Goal: Task Accomplishment & Management: Use online tool/utility

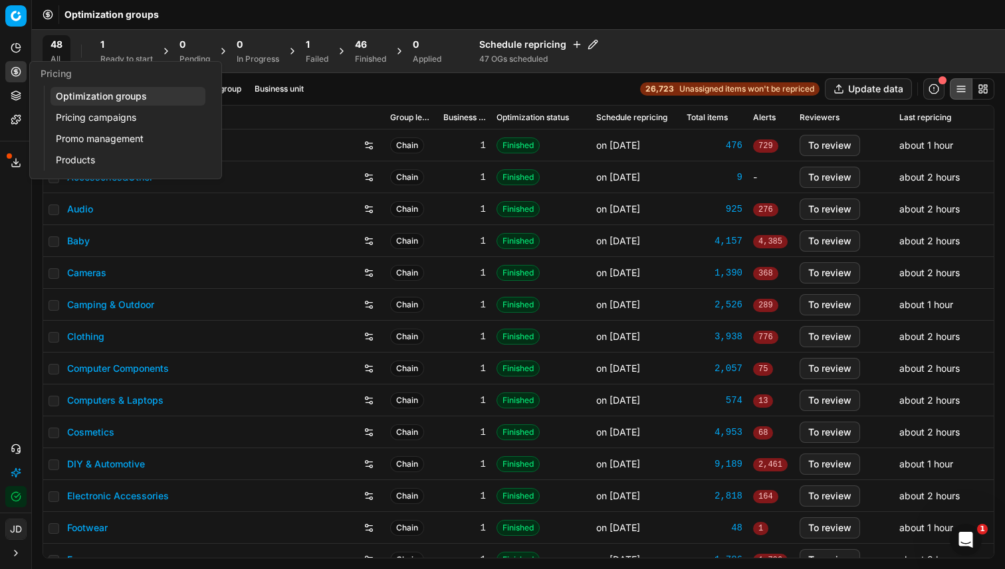
click at [16, 73] on icon at bounding box center [16, 71] width 0 height 5
click at [128, 100] on link "Optimization groups" at bounding box center [127, 96] width 155 height 19
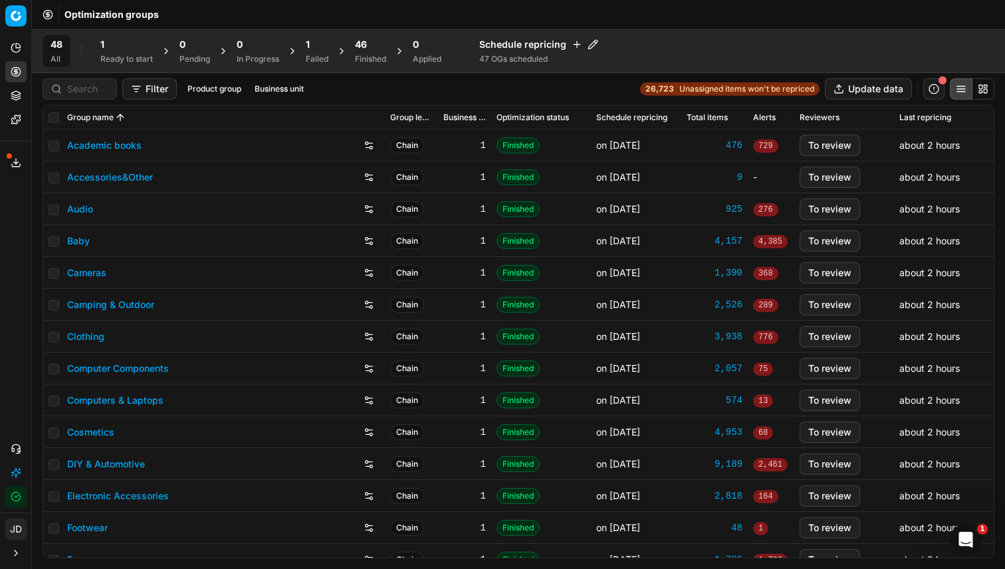
click at [142, 54] on div "Ready to start" at bounding box center [126, 59] width 52 height 11
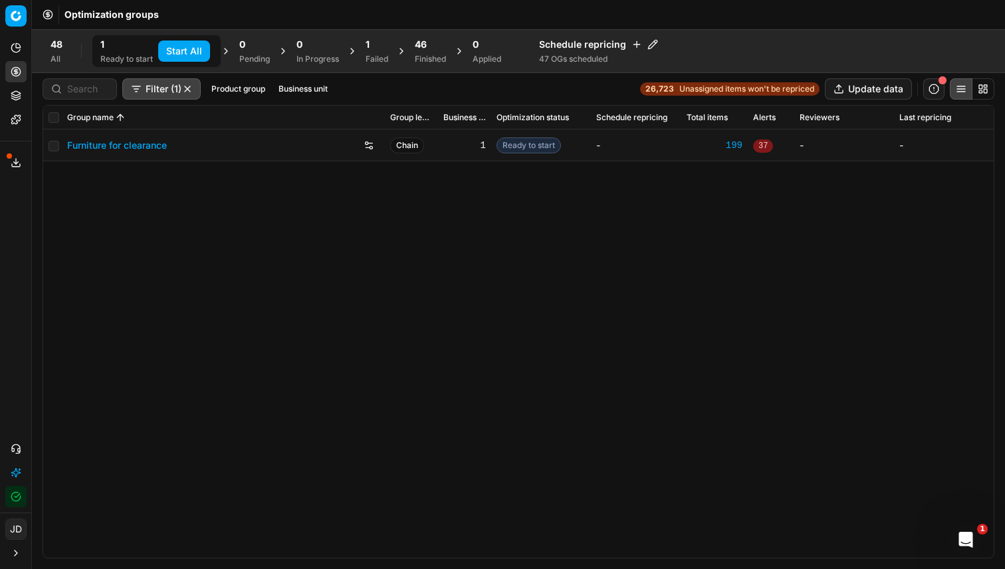
click at [204, 53] on button "Start All" at bounding box center [184, 51] width 52 height 21
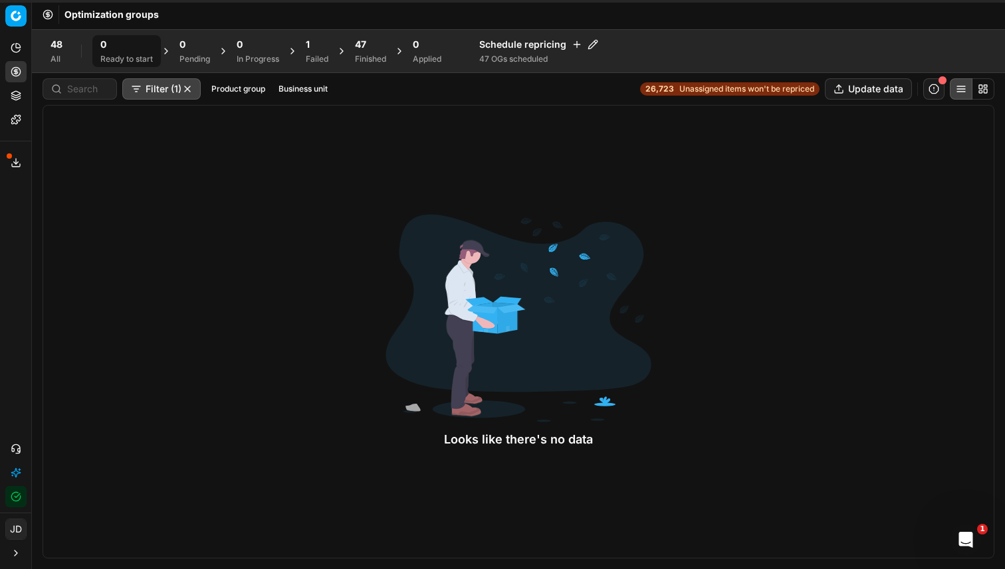
click at [56, 47] on span "48" at bounding box center [56, 44] width 12 height 13
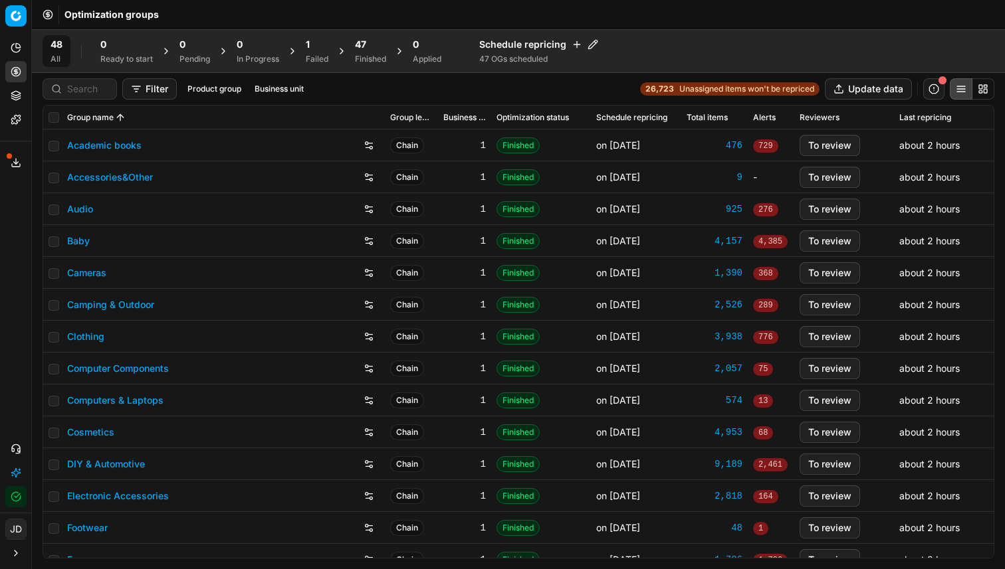
click at [48, 118] on th at bounding box center [52, 118] width 19 height 24
click at [56, 121] on input "checkbox" at bounding box center [54, 117] width 11 height 11
checkbox input "true"
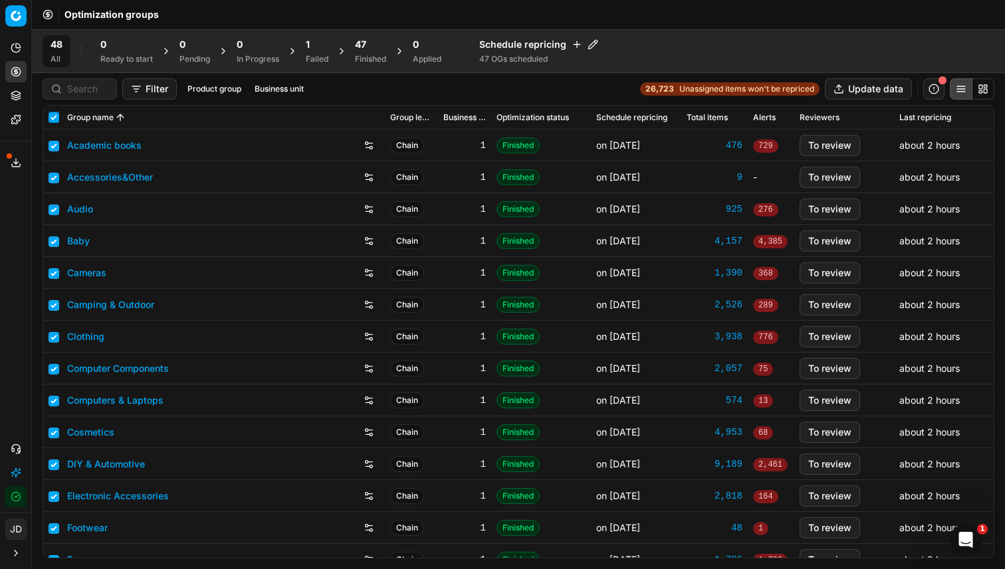
checkbox input "true"
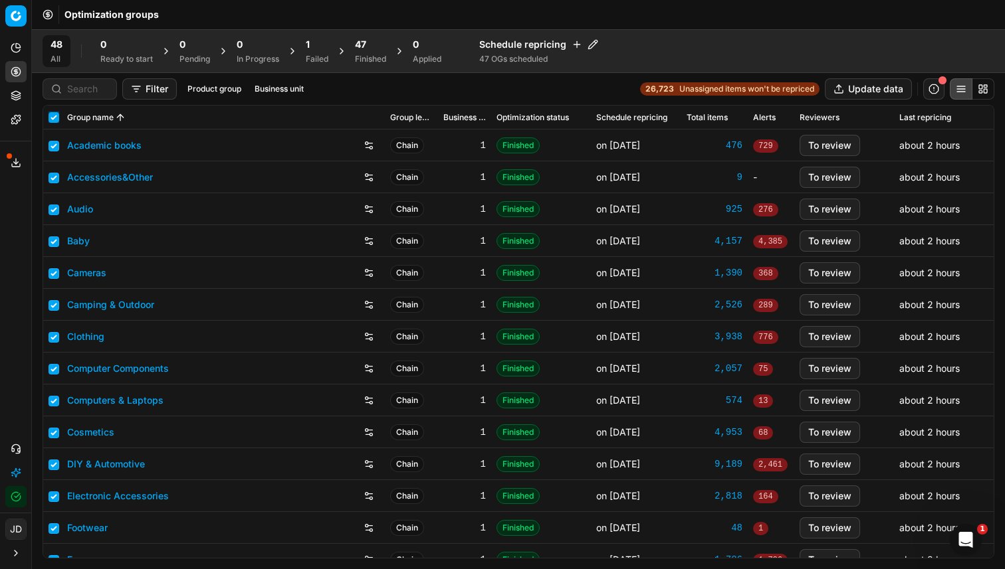
checkbox input "true"
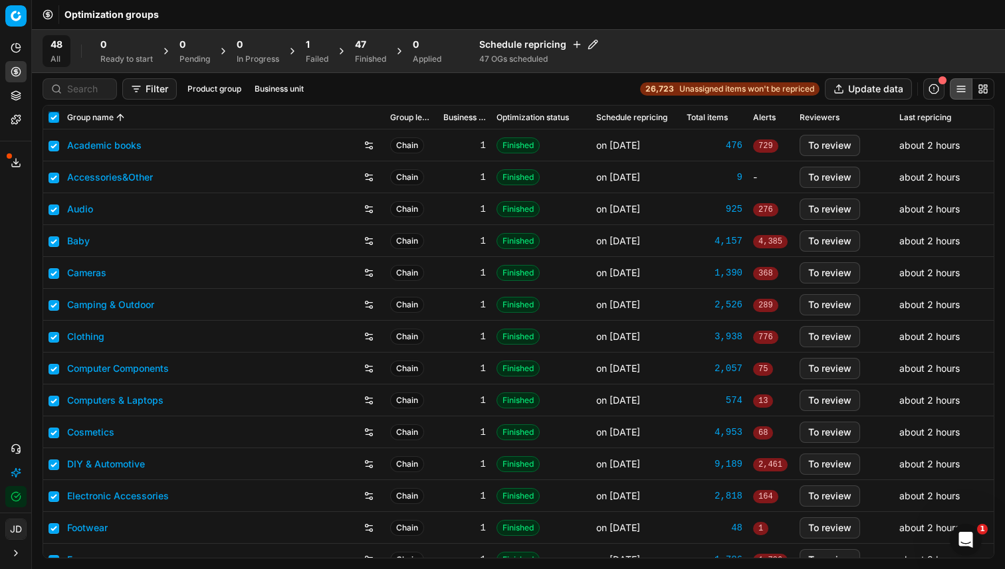
checkbox input "true"
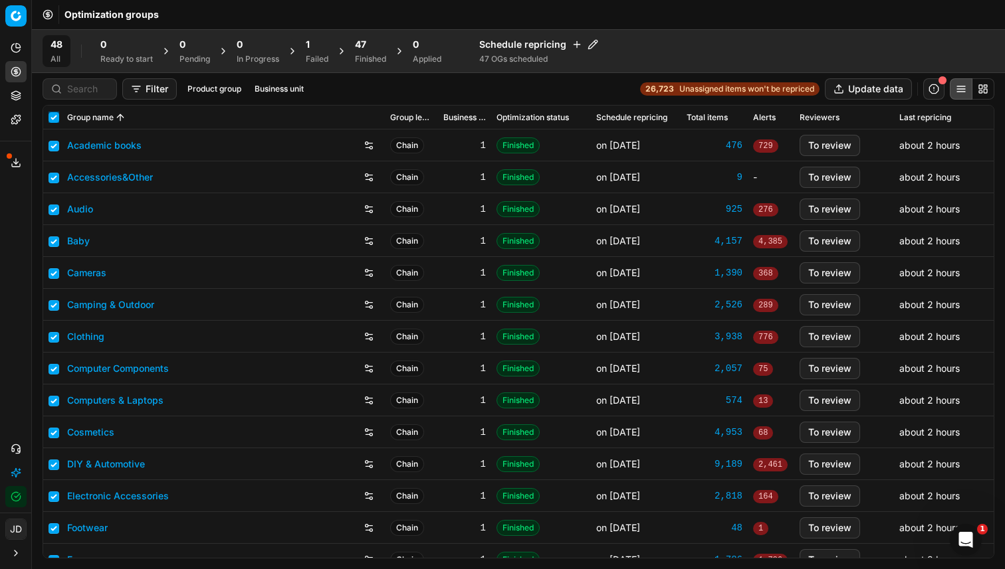
checkbox input "true"
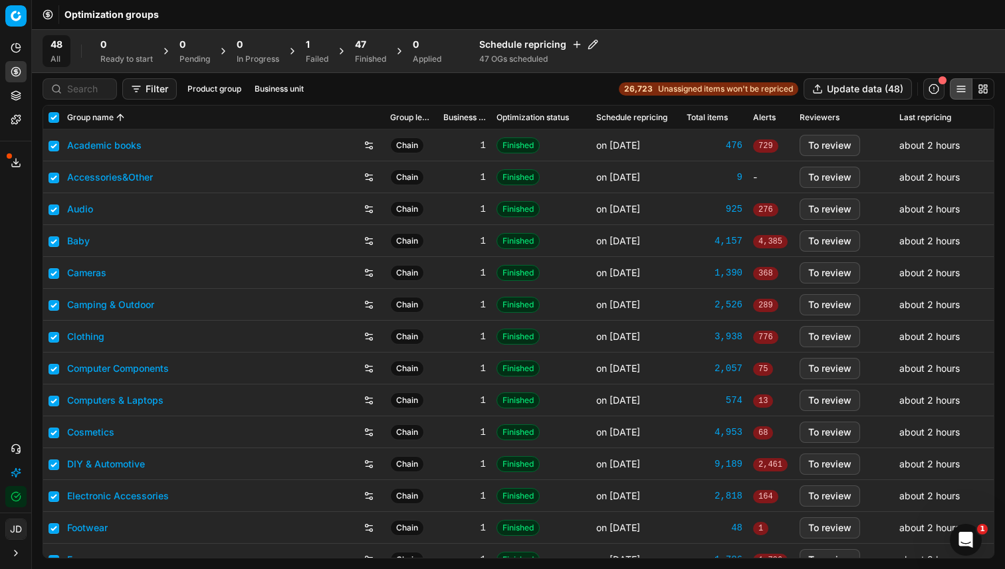
click at [370, 50] on div "47" at bounding box center [370, 44] width 31 height 13
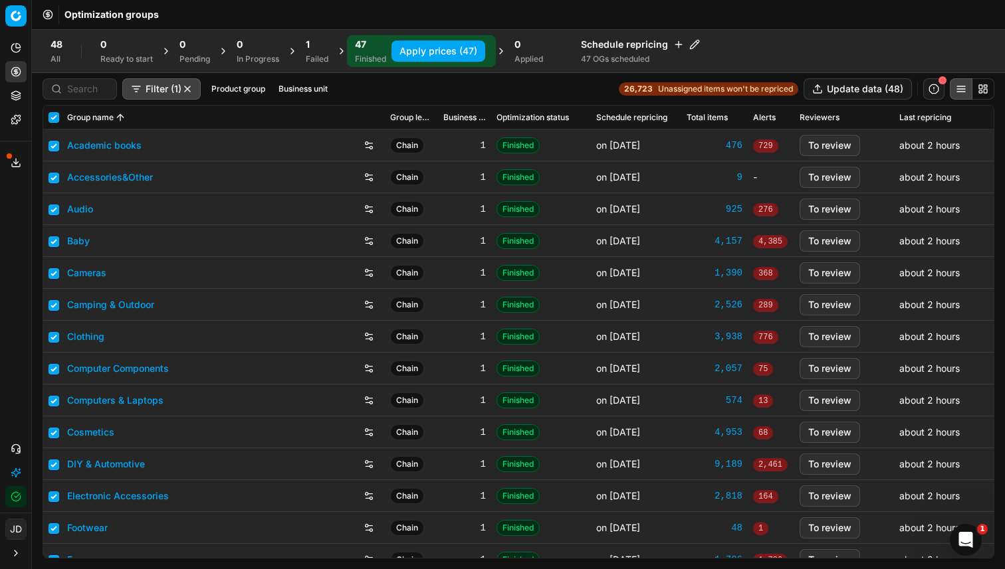
click at [327, 49] on div "1" at bounding box center [317, 44] width 23 height 13
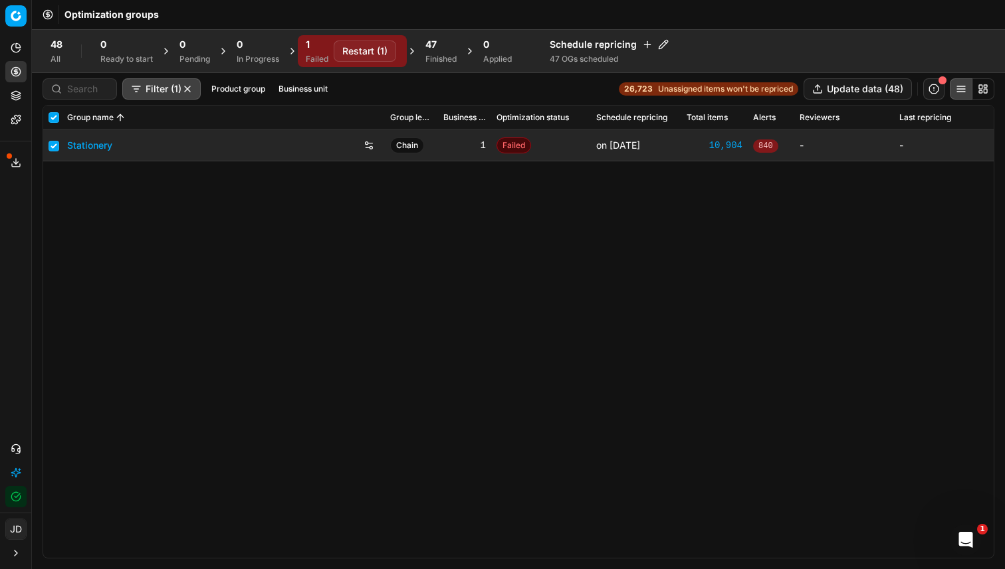
click at [357, 50] on button "Restart (1)" at bounding box center [365, 51] width 62 height 21
checkbox input "false"
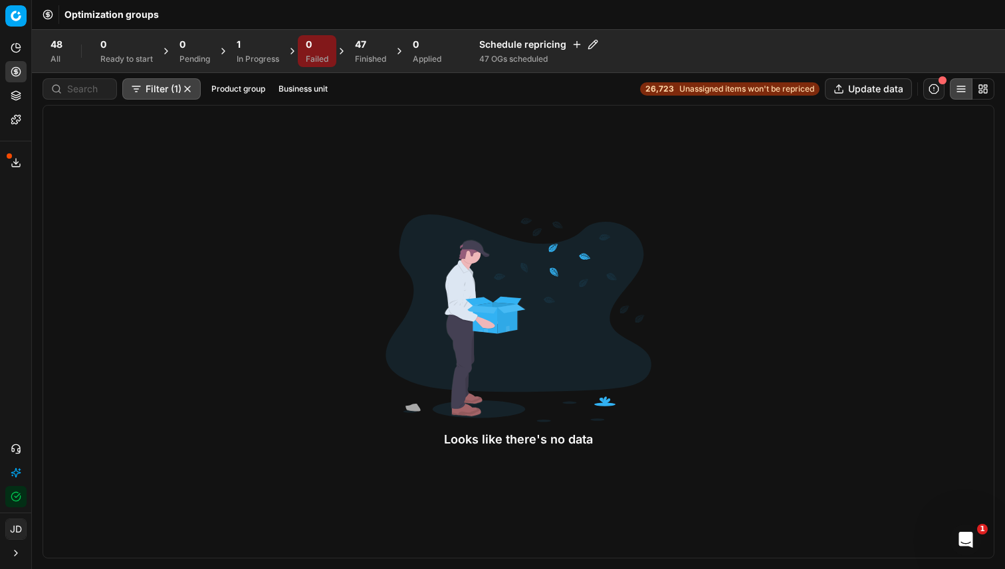
click at [259, 63] on div "In Progress" at bounding box center [258, 59] width 43 height 11
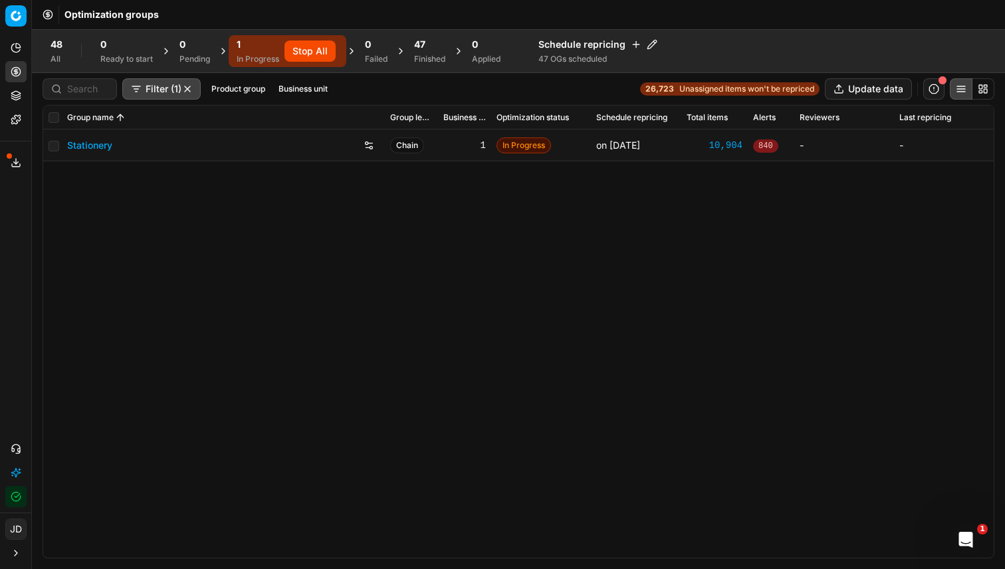
click at [633, 262] on div "Stationery Chain 1 In Progress on Aug 25 10,904 840 - -" at bounding box center [518, 344] width 950 height 429
click at [541, 292] on div "Stationery Chain 1 In Progress on Aug 25 10,904 840 - -" at bounding box center [518, 344] width 950 height 429
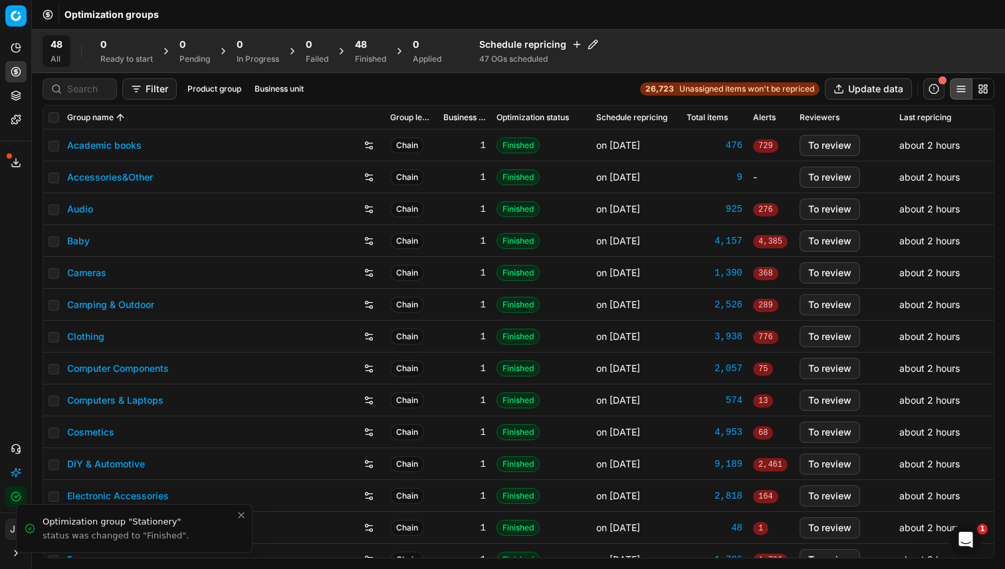
click at [371, 54] on div "Finished" at bounding box center [370, 59] width 31 height 11
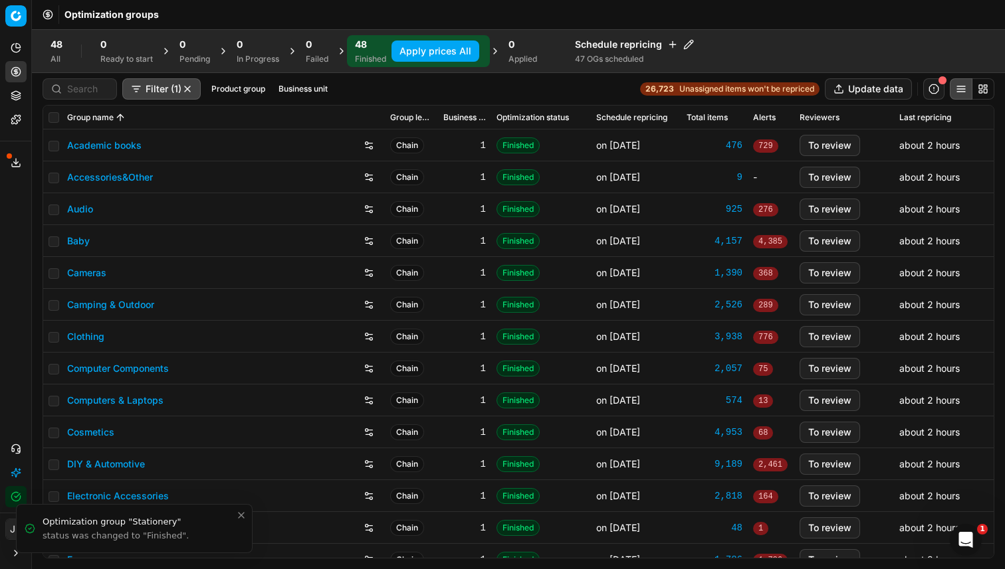
click at [431, 47] on button "Apply prices All" at bounding box center [435, 51] width 88 height 21
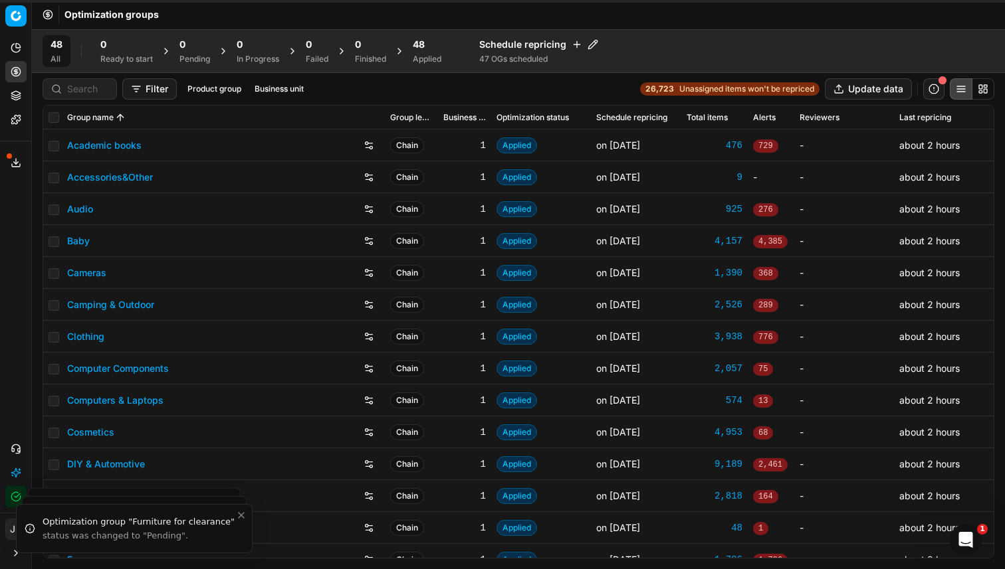
click at [425, 47] on span "48" at bounding box center [419, 44] width 12 height 13
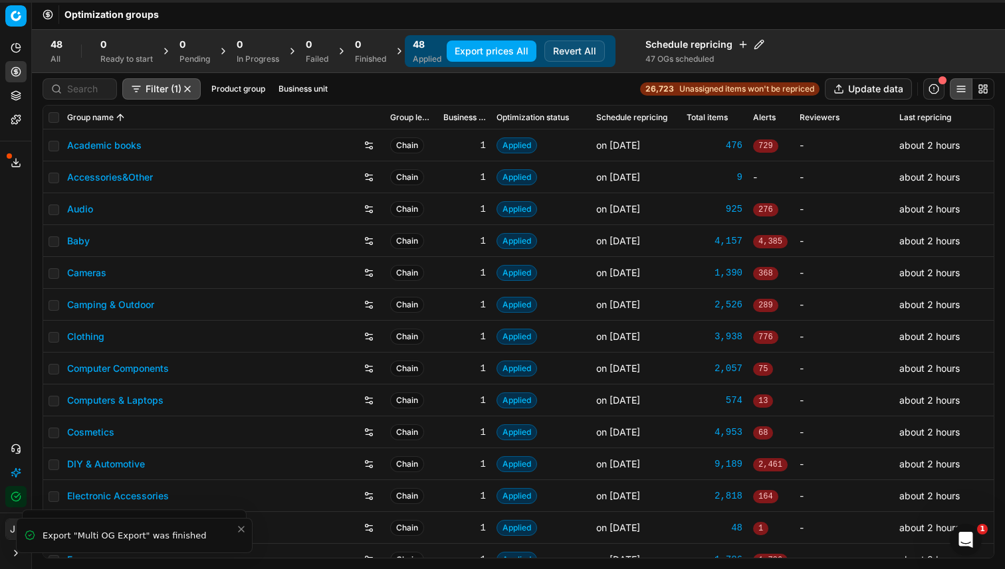
click at [501, 56] on button "Export prices All" at bounding box center [491, 51] width 90 height 21
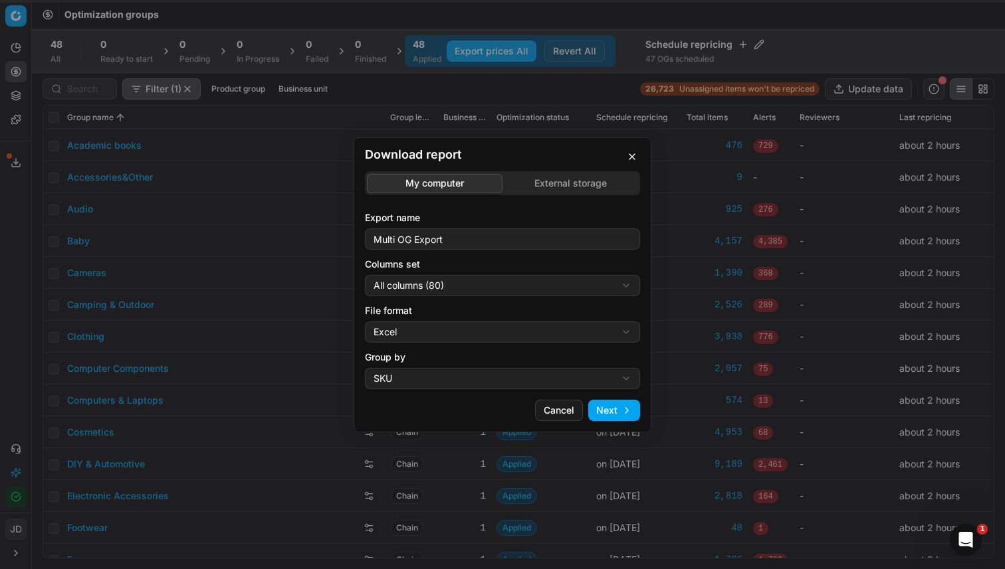
click at [546, 185] on div "Download report My computer External storage Export name Multi OG Export Column…" at bounding box center [502, 284] width 1005 height 569
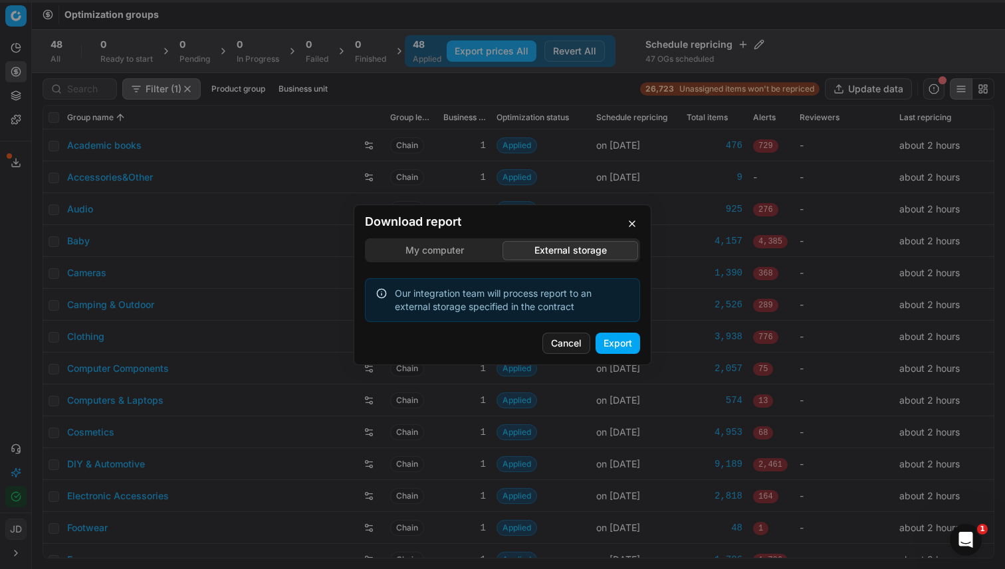
click at [616, 349] on button "Export" at bounding box center [617, 343] width 45 height 21
